Goal: Task Accomplishment & Management: Complete application form

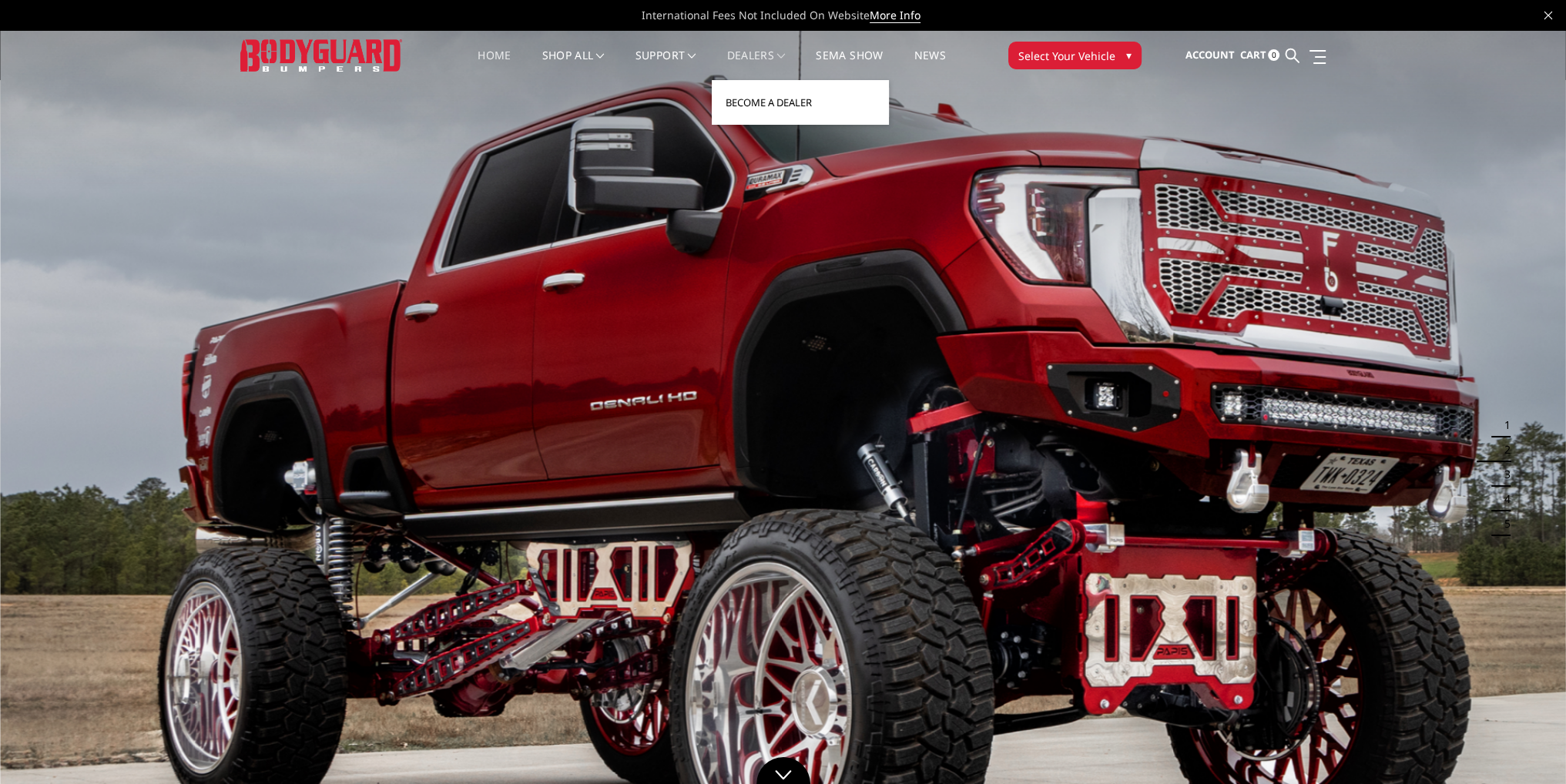
click at [751, 103] on link "Become a Dealer" at bounding box center [800, 102] width 165 height 29
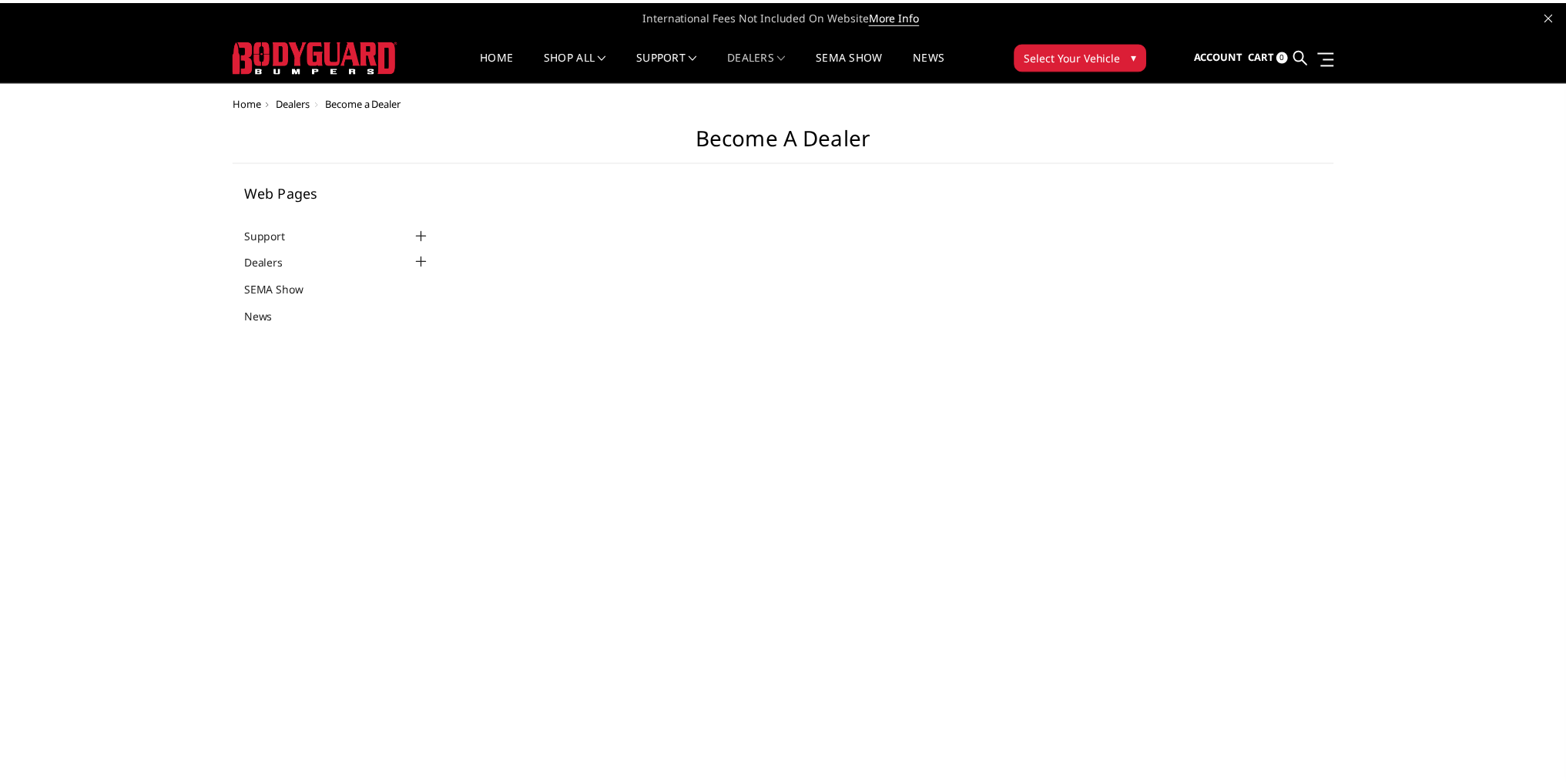
scroll to position [39, 0]
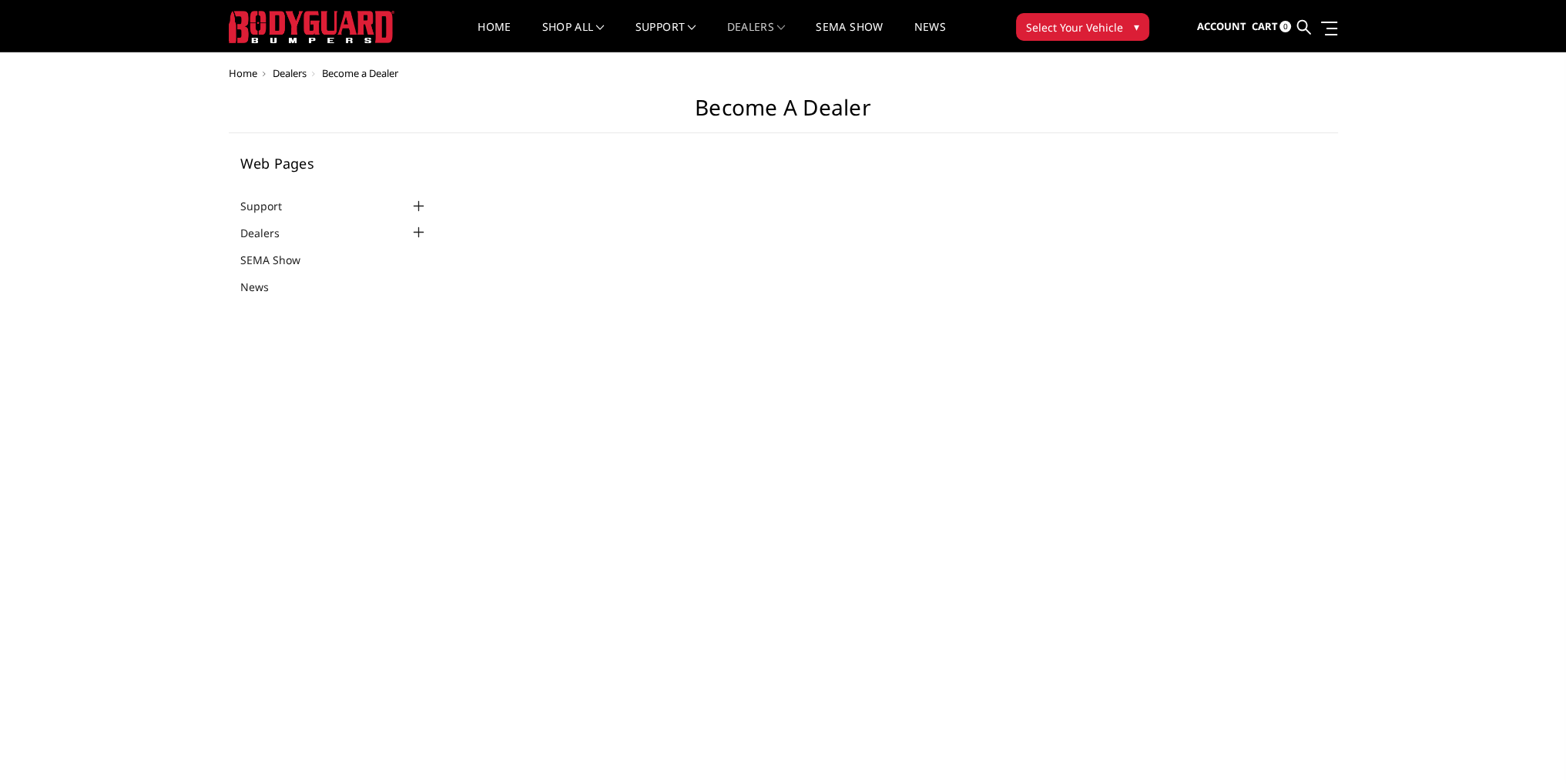
select select "US"
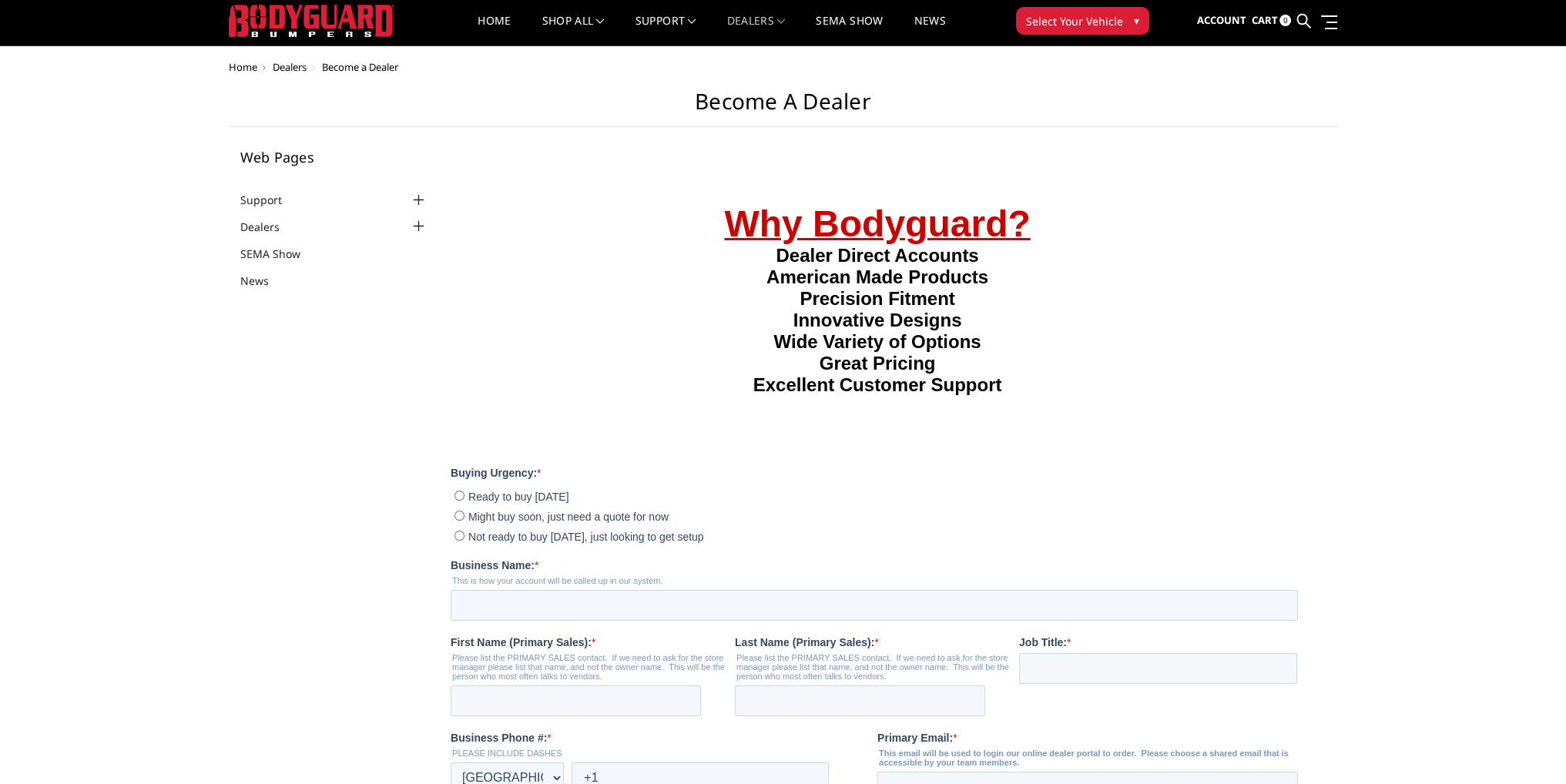
scroll to position [0, 0]
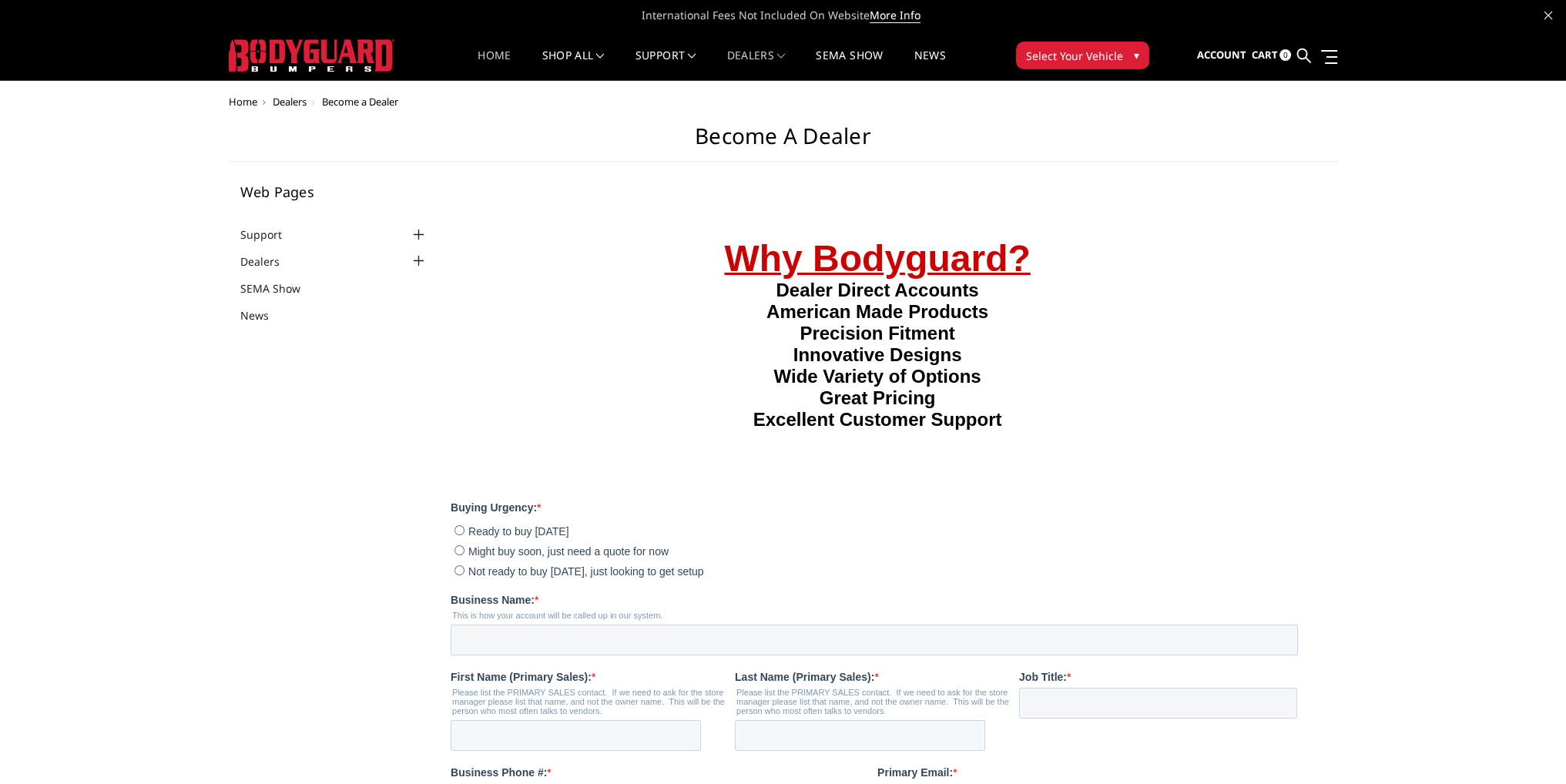
click at [485, 62] on link "Home" at bounding box center [494, 65] width 33 height 30
